Goal: Task Accomplishment & Management: Complete application form

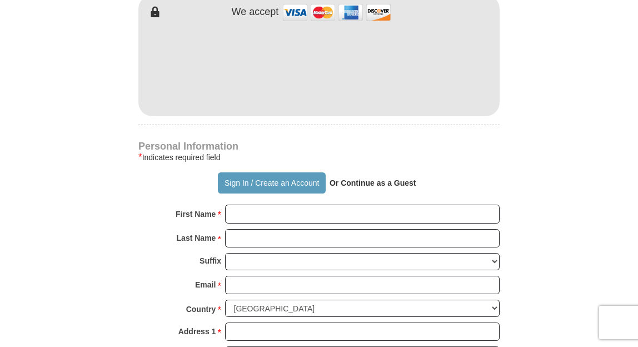
scroll to position [614, 0]
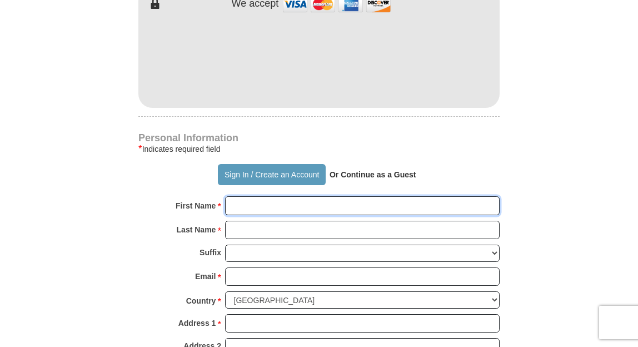
click at [234, 215] on input "First Name *" at bounding box center [362, 205] width 275 height 19
type input "[PERSON_NAME]"
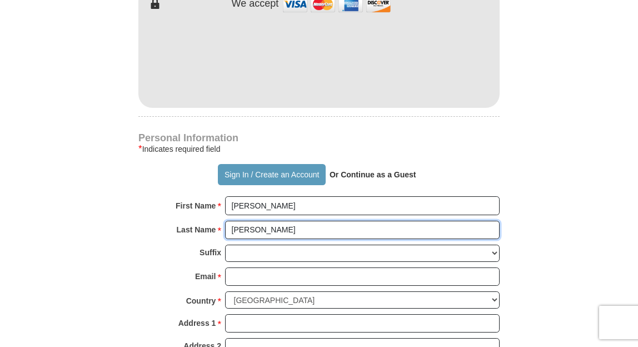
type input "[PERSON_NAME]"
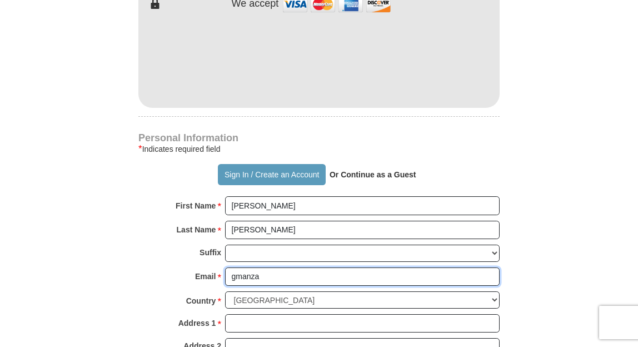
type input "[EMAIL_ADDRESS][DOMAIN_NAME]"
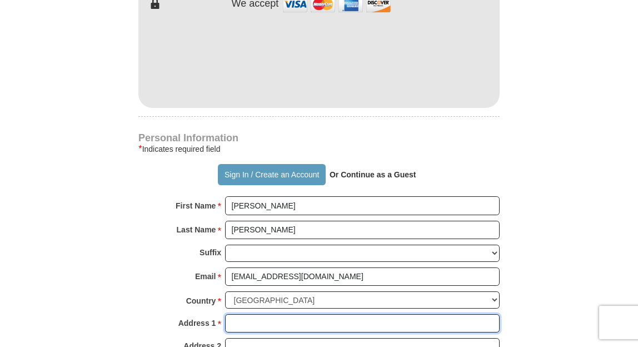
type input "5507 69th"
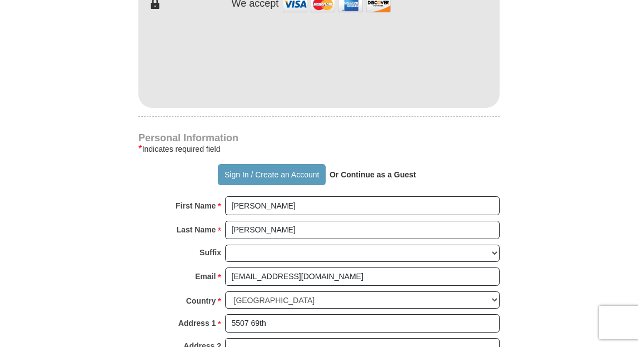
type input "Lubbock"
select select "[GEOGRAPHIC_DATA]"
type input "79424"
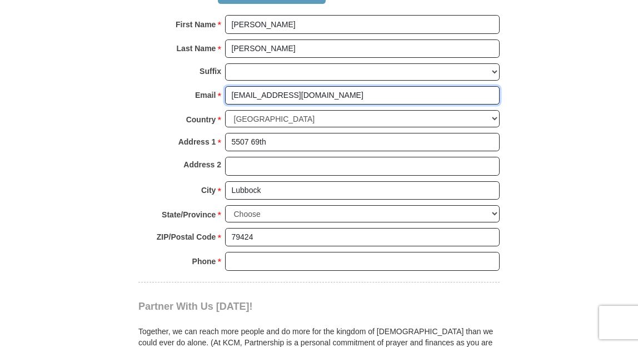
scroll to position [802, 0]
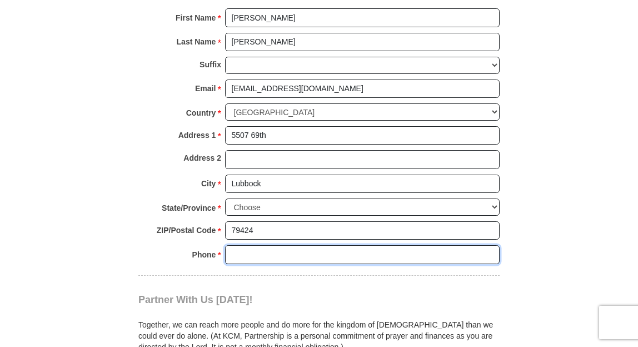
click at [233, 264] on input "Phone * *" at bounding box center [362, 254] width 275 height 19
type input "8067988887"
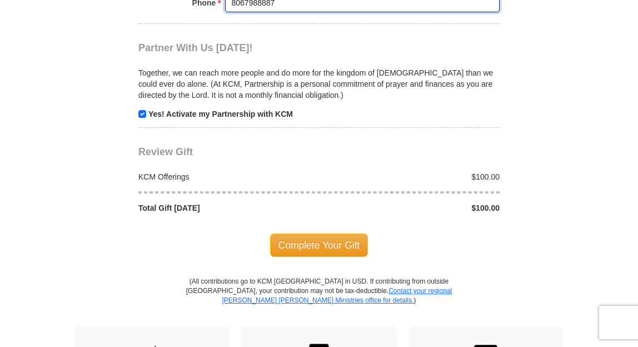
scroll to position [1054, 0]
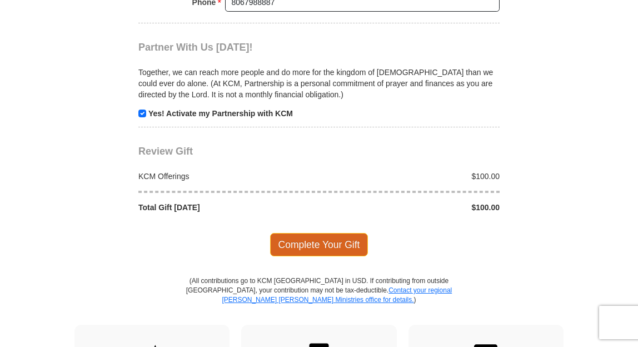
click at [307, 256] on span "Complete Your Gift" at bounding box center [319, 244] width 98 height 23
